Goal: Navigation & Orientation: Understand site structure

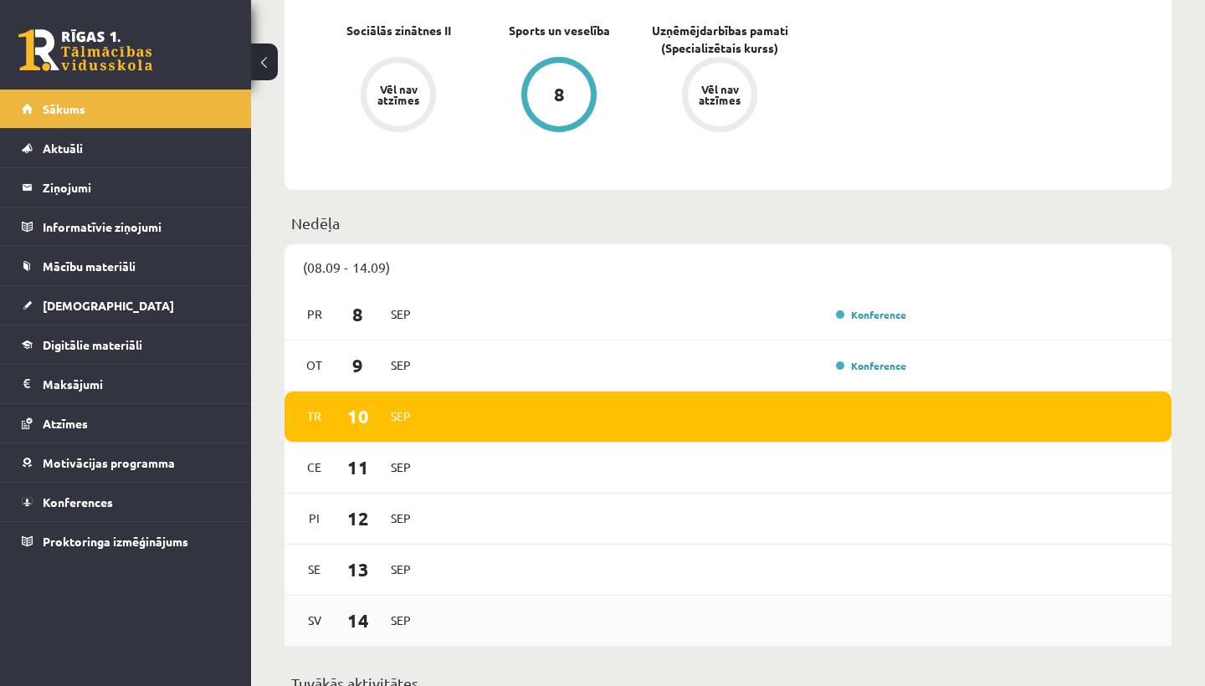
scroll to position [689, 0]
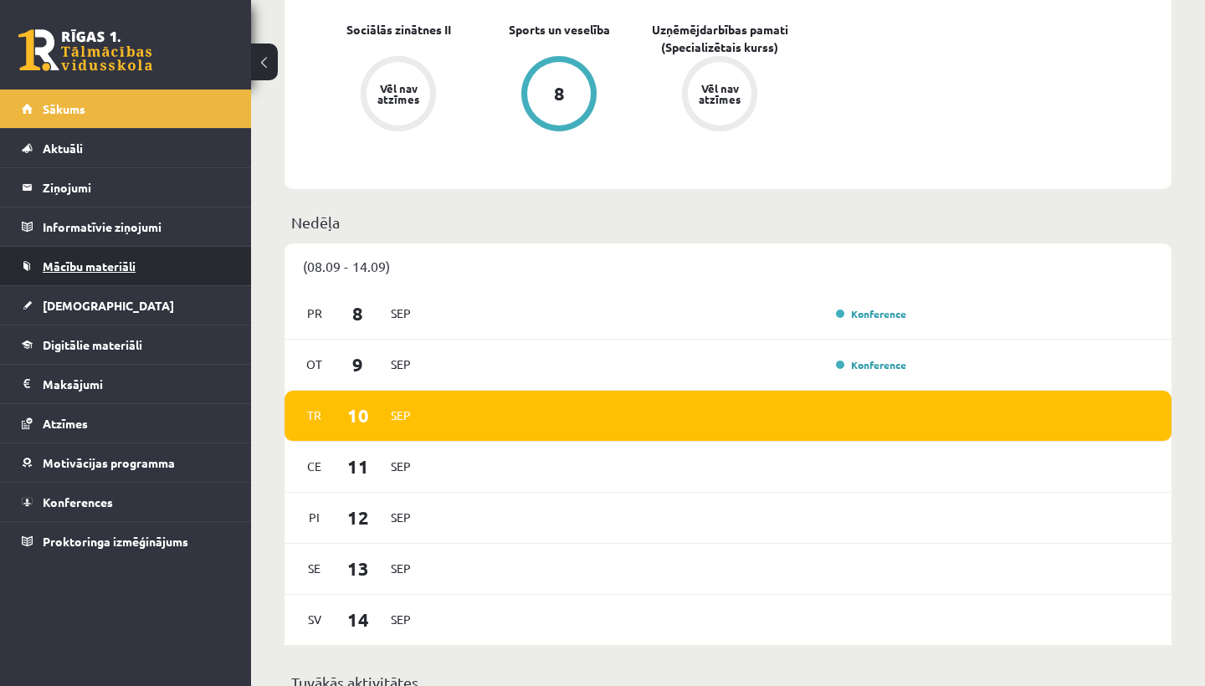
click at [88, 260] on span "Mācību materiāli" at bounding box center [89, 266] width 93 height 15
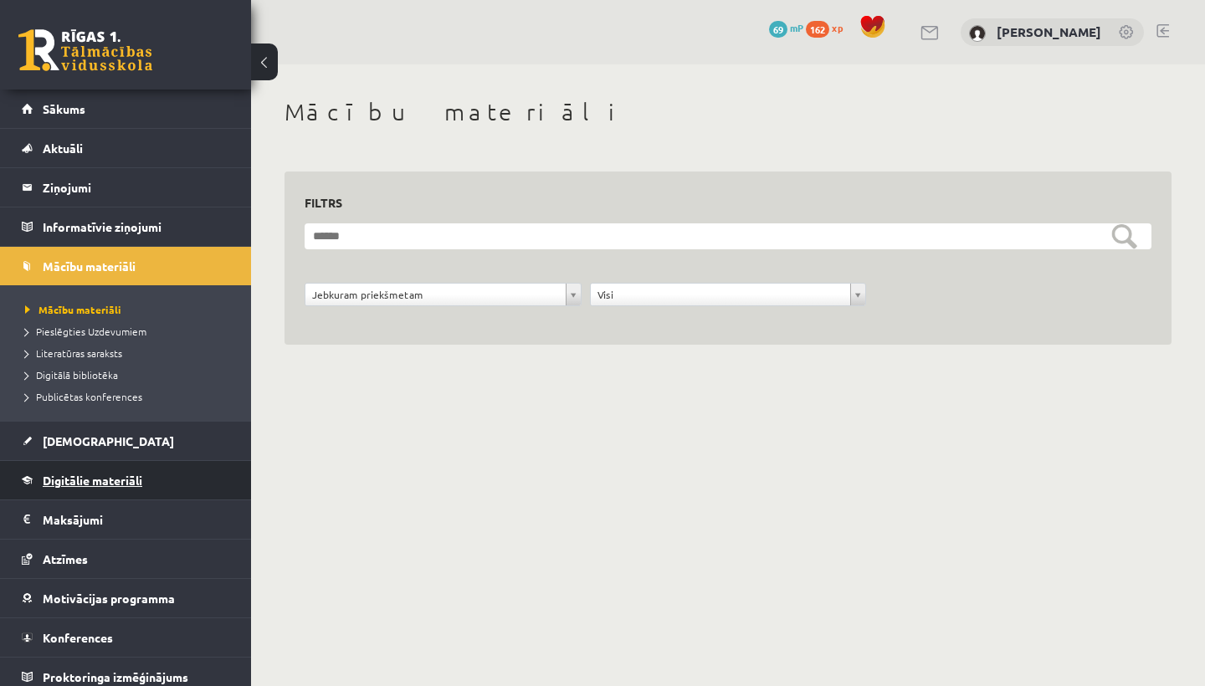
click at [102, 477] on span "Digitālie materiāli" at bounding box center [93, 480] width 100 height 15
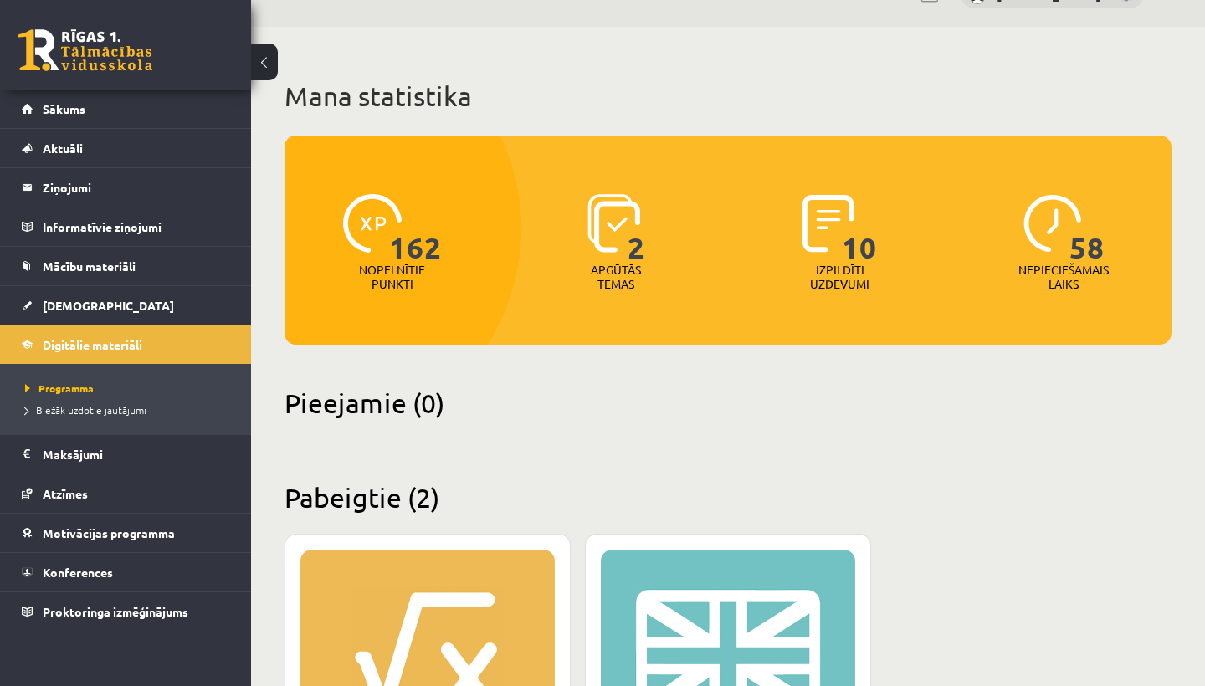
scroll to position [41, 0]
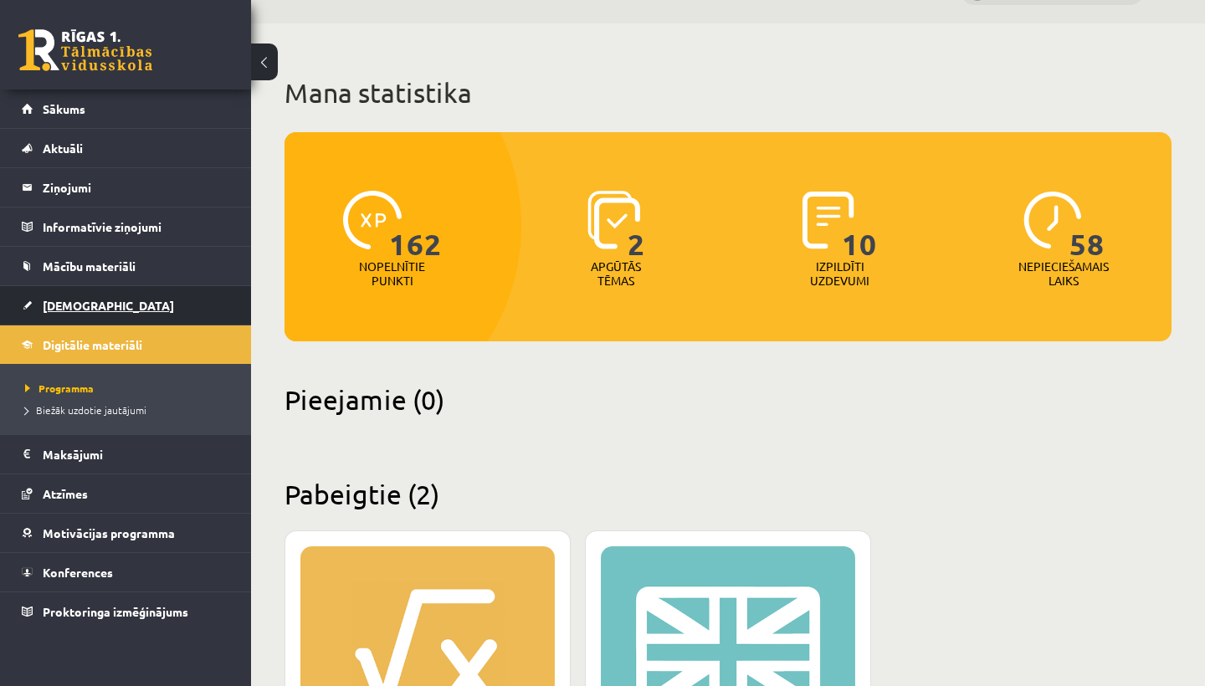
click at [94, 304] on link "[DEMOGRAPHIC_DATA]" at bounding box center [126, 305] width 208 height 39
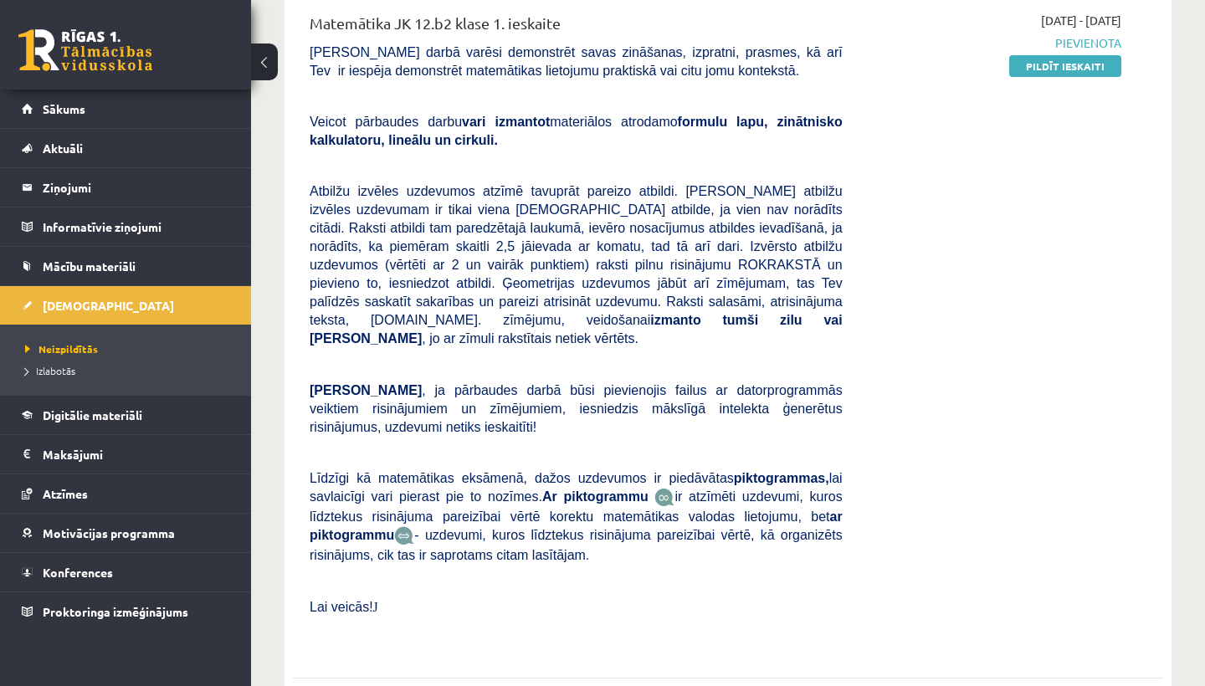
scroll to position [229, 0]
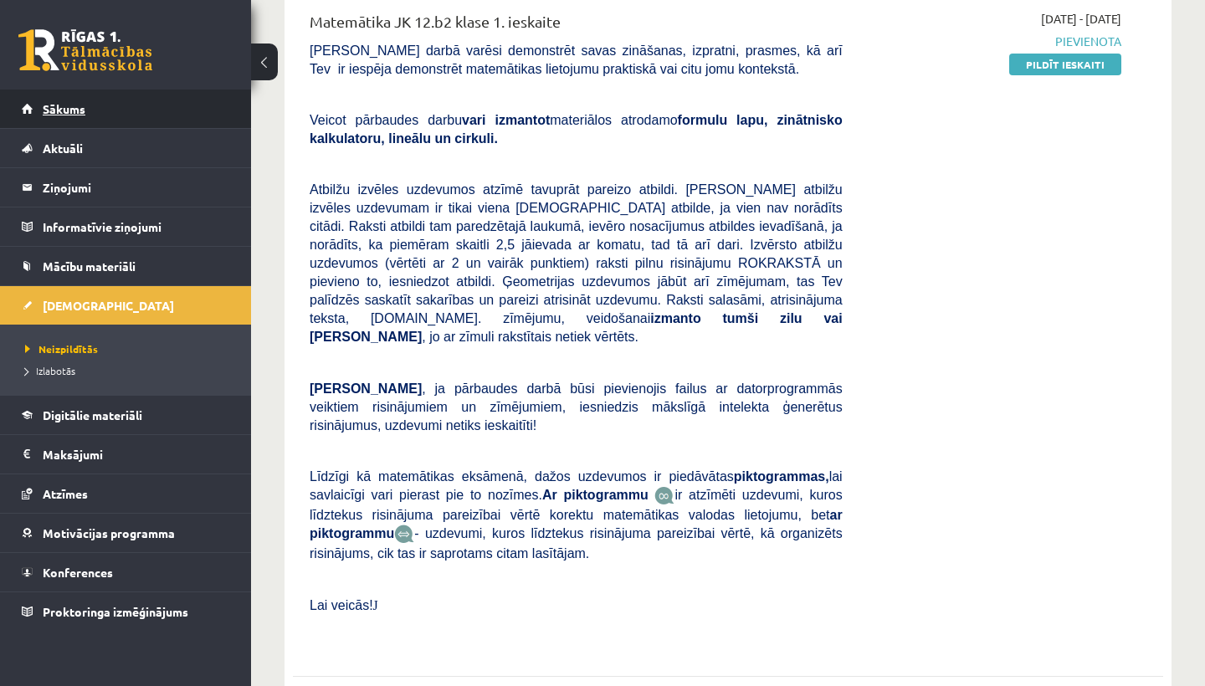
click at [76, 111] on span "Sākums" at bounding box center [64, 108] width 43 height 15
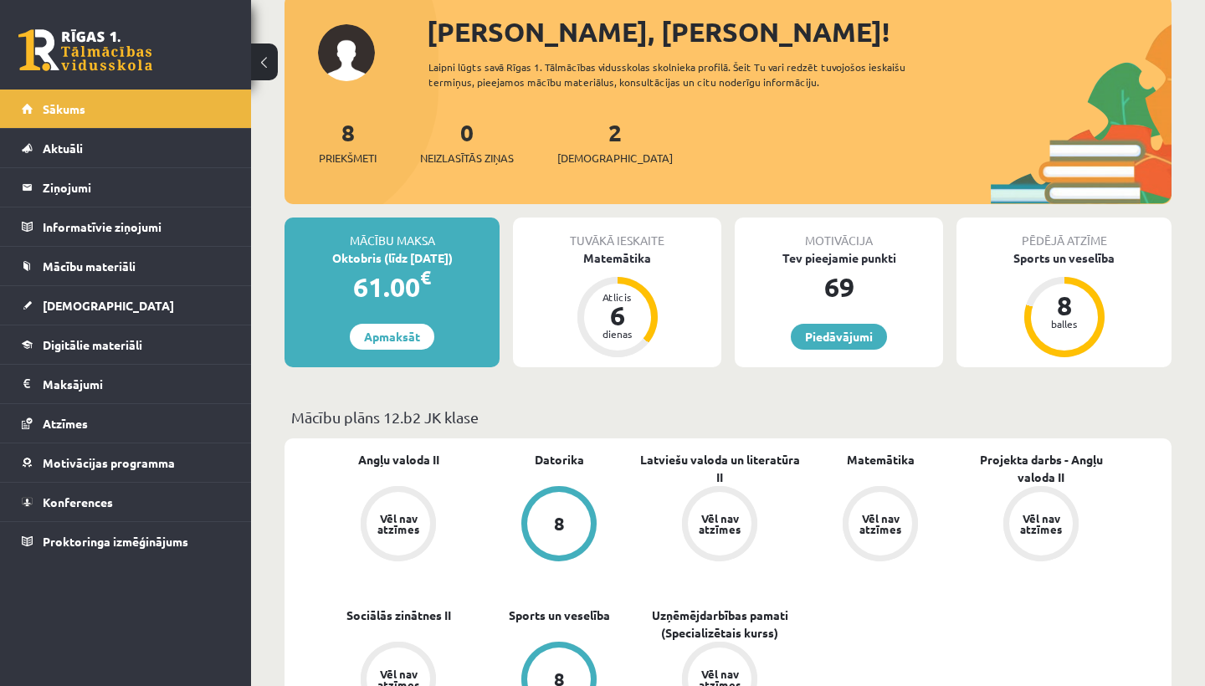
scroll to position [104, 0]
